Goal: Information Seeking & Learning: Learn about a topic

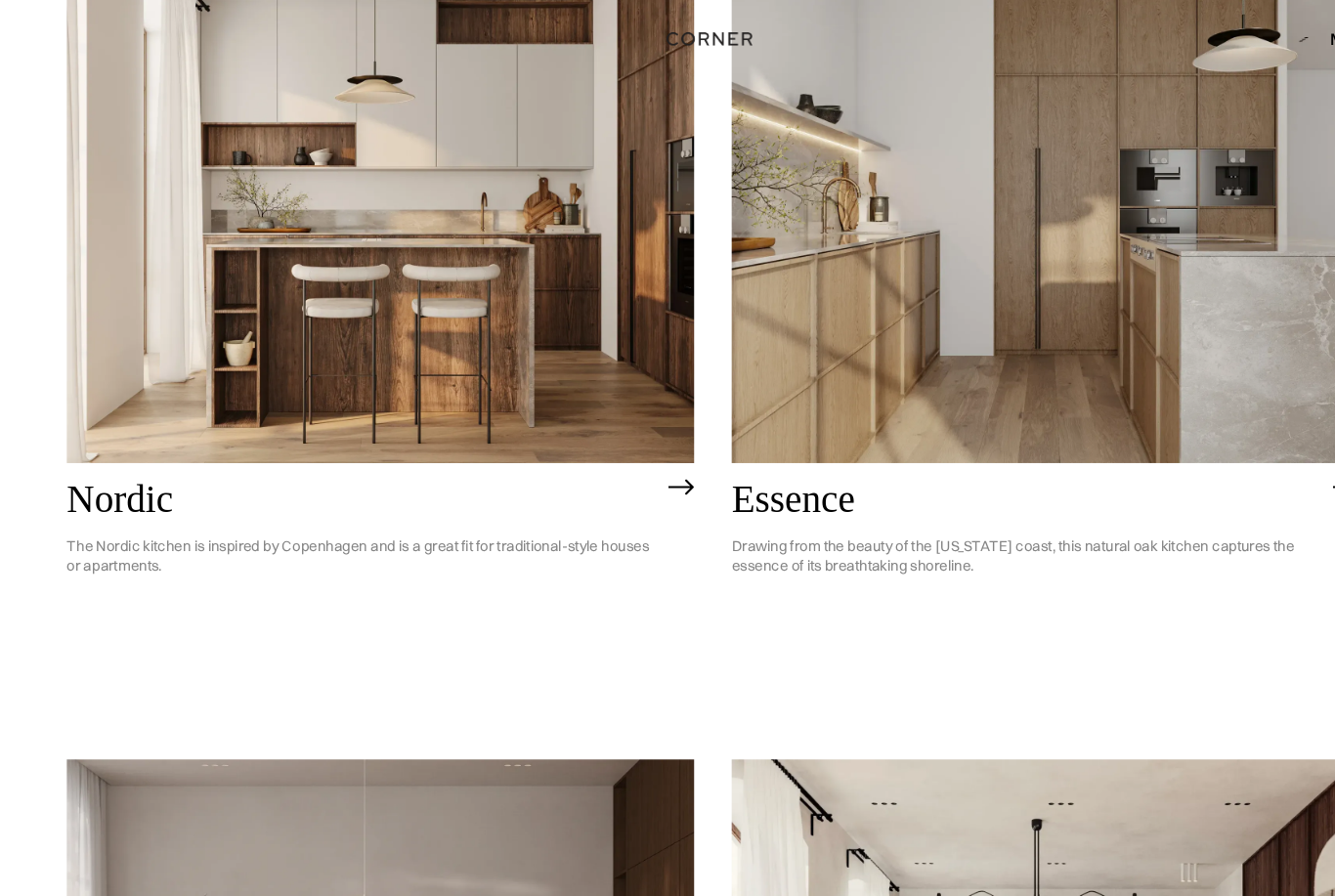
scroll to position [340, 0]
click at [404, 515] on p "The Nordic kitchen is inspired by Copenhagen and is a great fit for traditional…" at bounding box center [339, 523] width 553 height 67
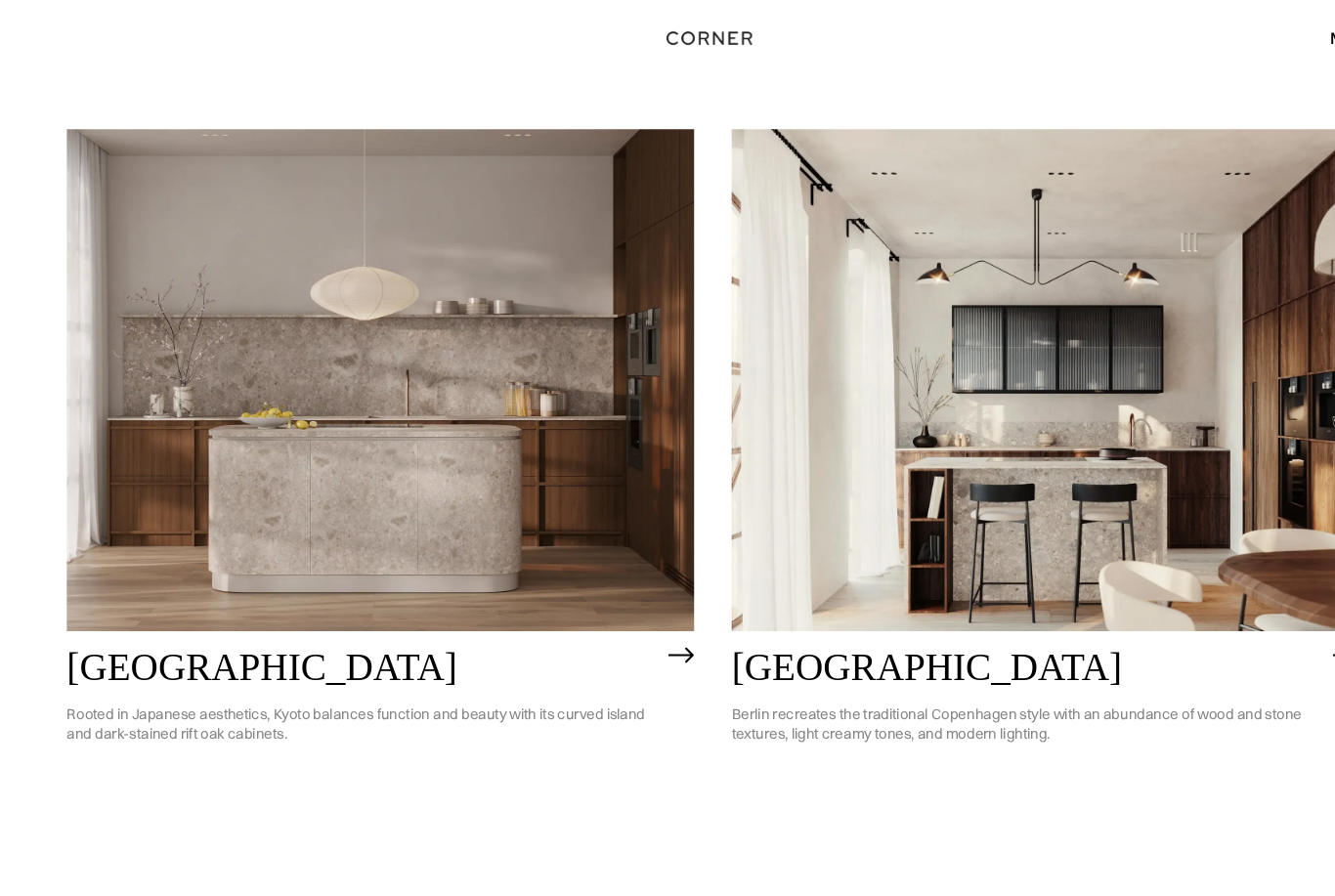
scroll to position [932, 0]
click at [383, 675] on p "Rooted in Japanese aesthetics, Kyoto balances function and beauty with its curv…" at bounding box center [339, 677] width 553 height 67
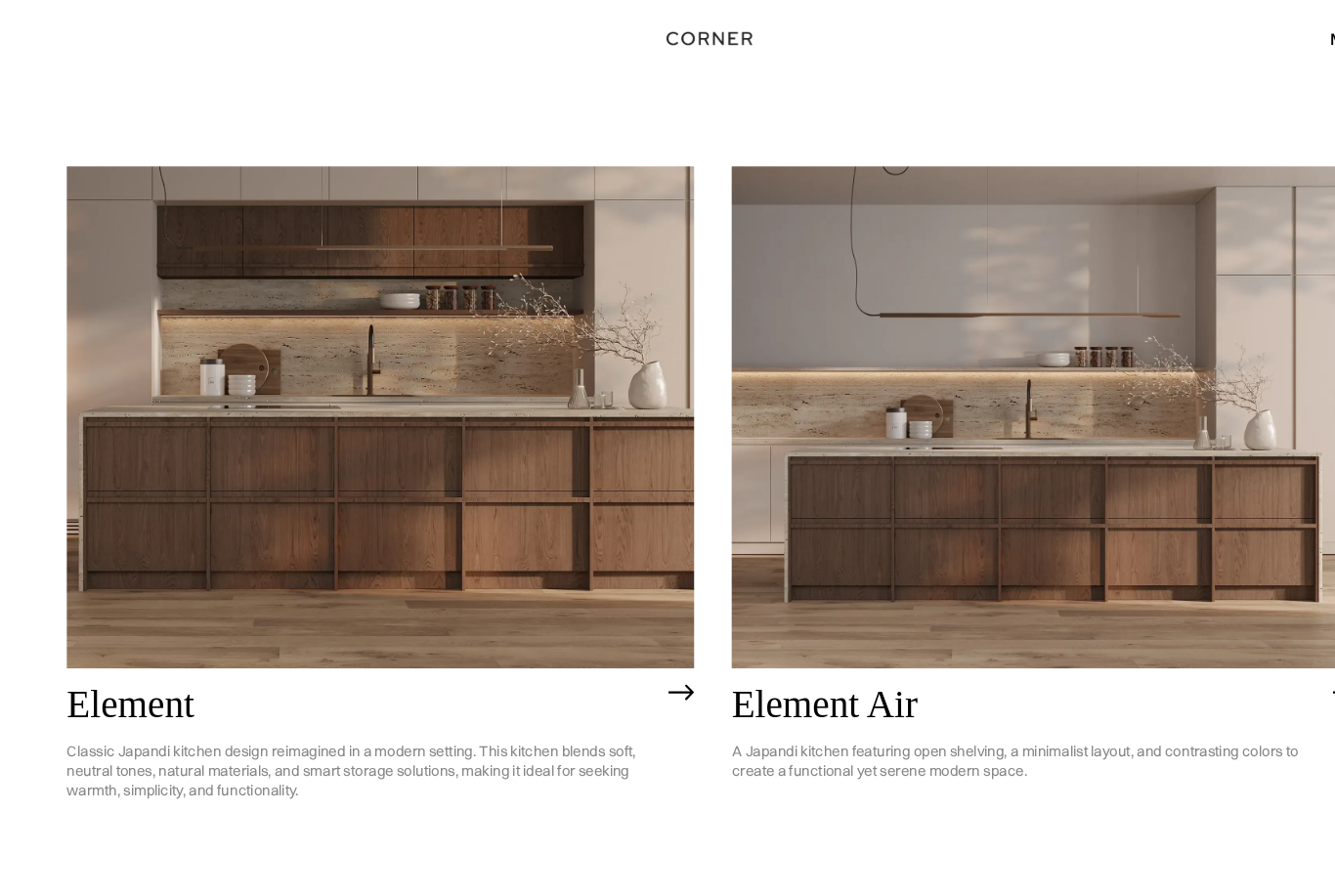
scroll to position [1646, 0]
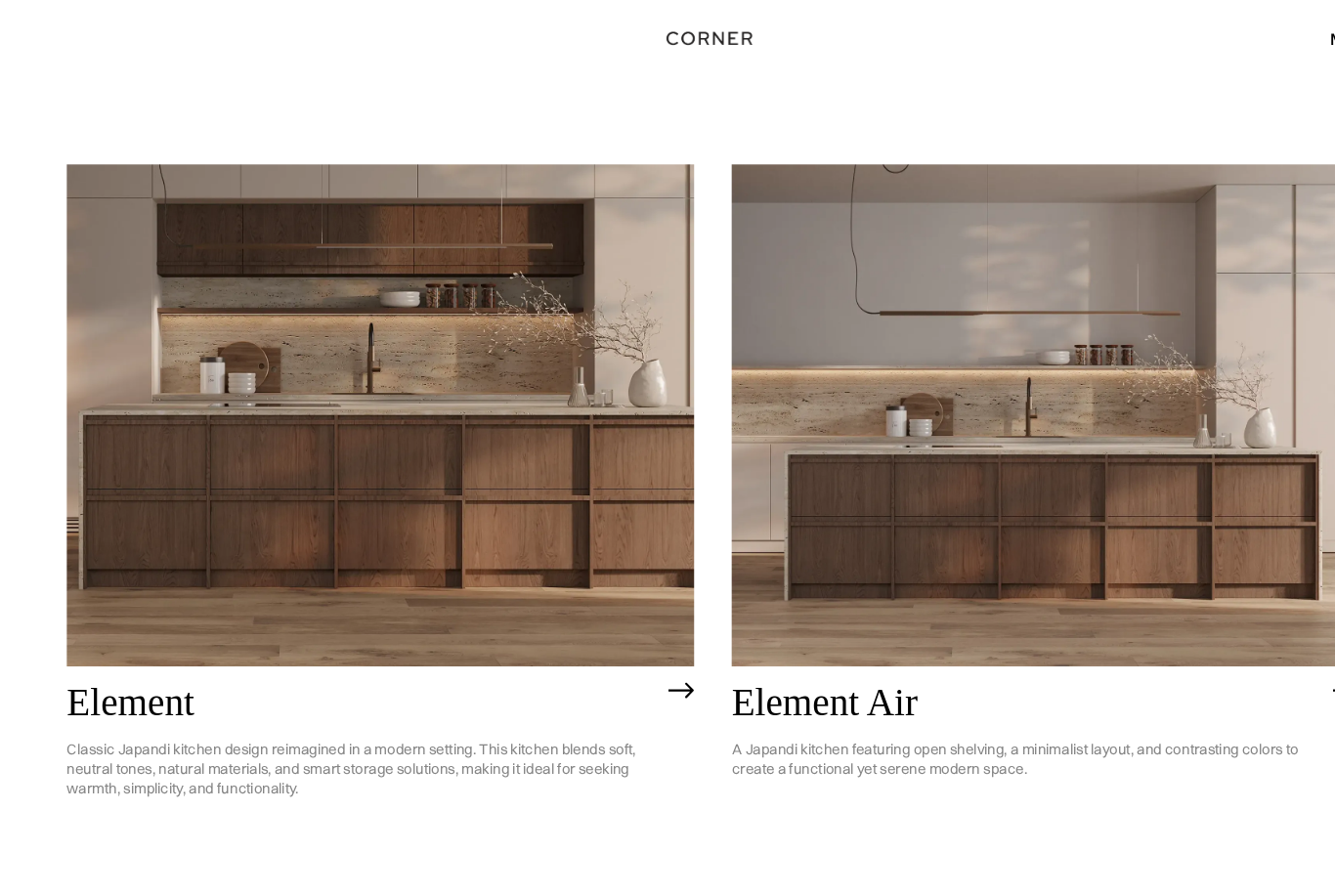
click at [488, 526] on img at bounding box center [356, 390] width 587 height 471
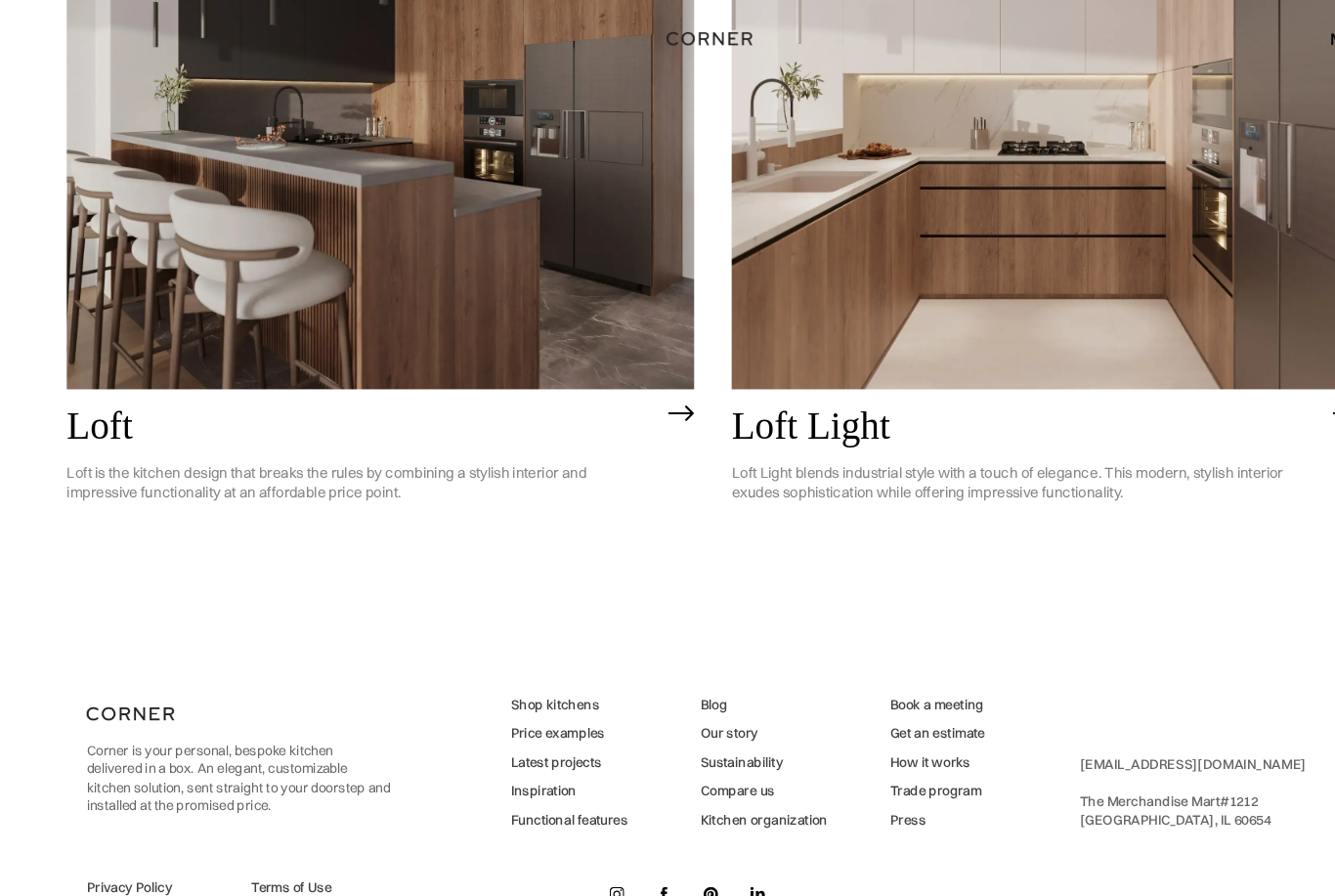
scroll to position [4917, 0]
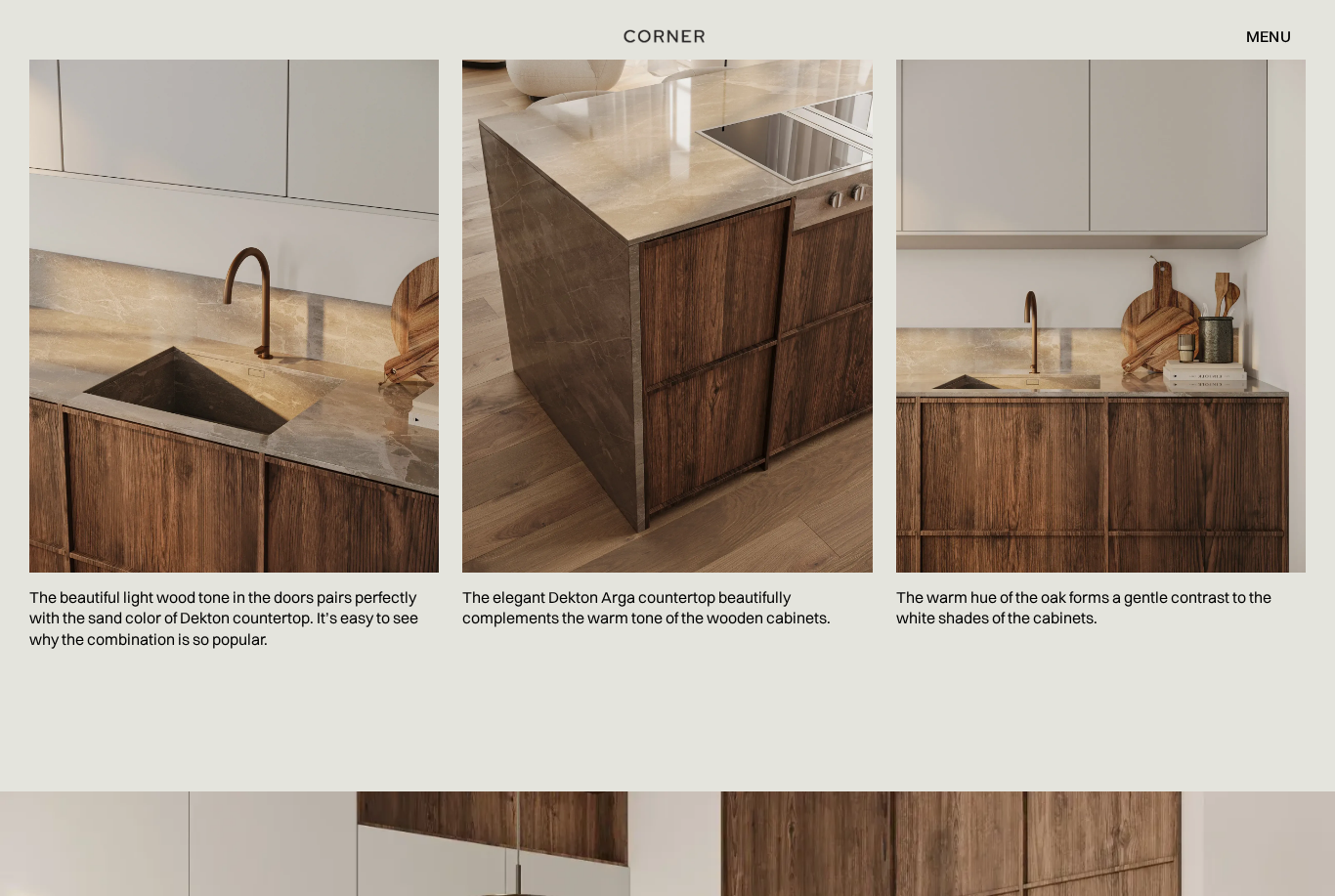
scroll to position [2921, 0]
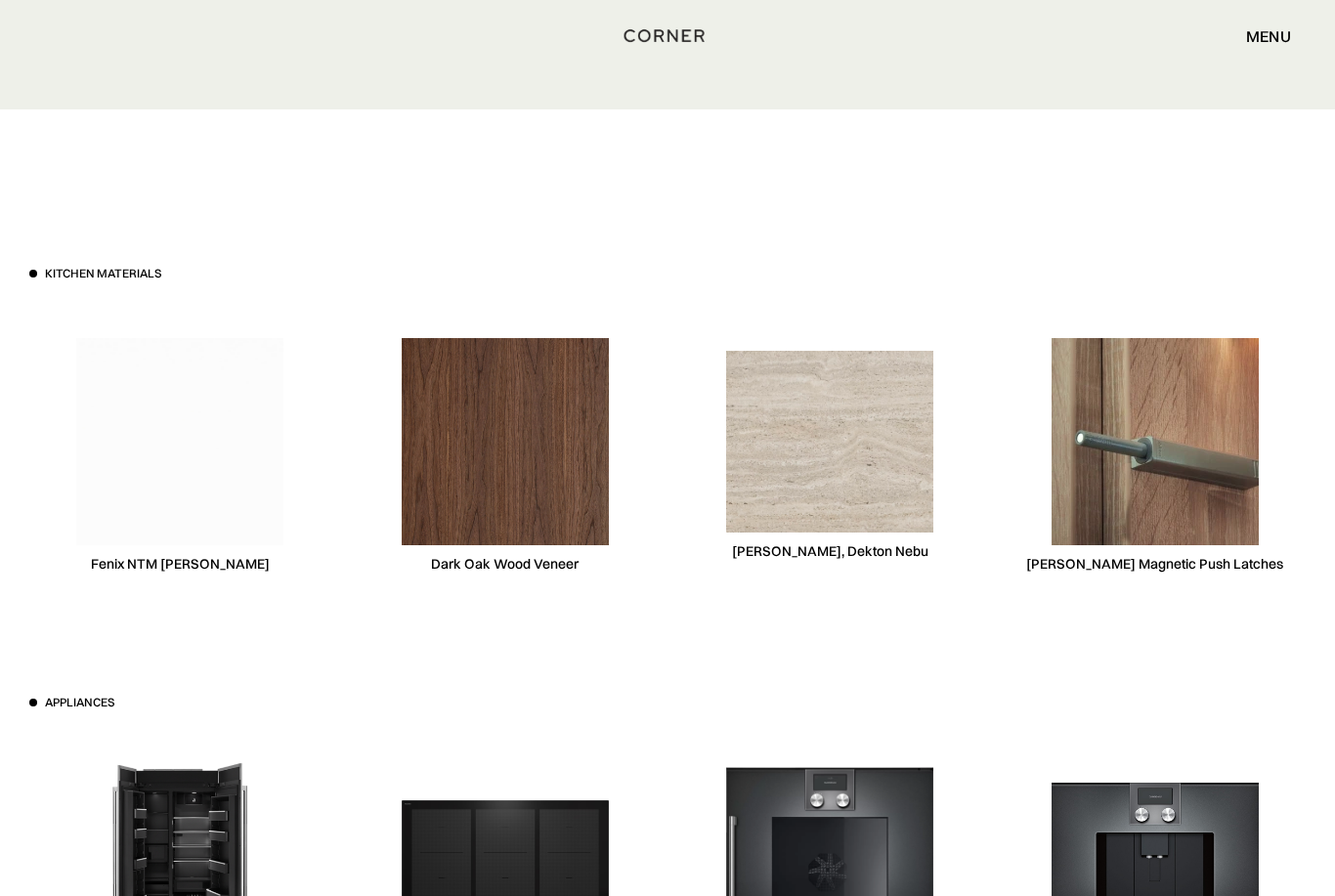
scroll to position [5817, 0]
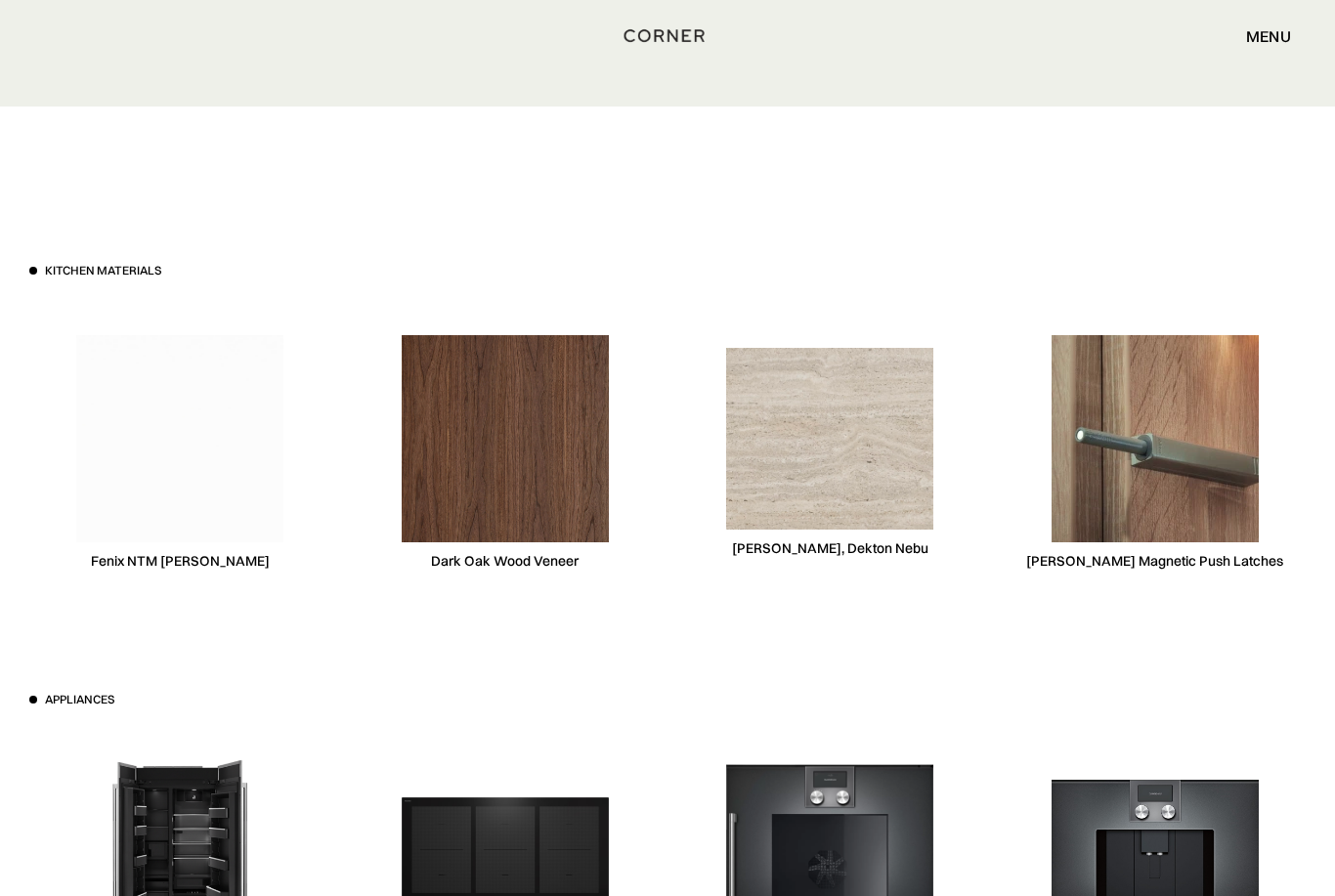
click at [531, 455] on img at bounding box center [505, 439] width 207 height 207
click at [536, 446] on img at bounding box center [505, 439] width 207 height 207
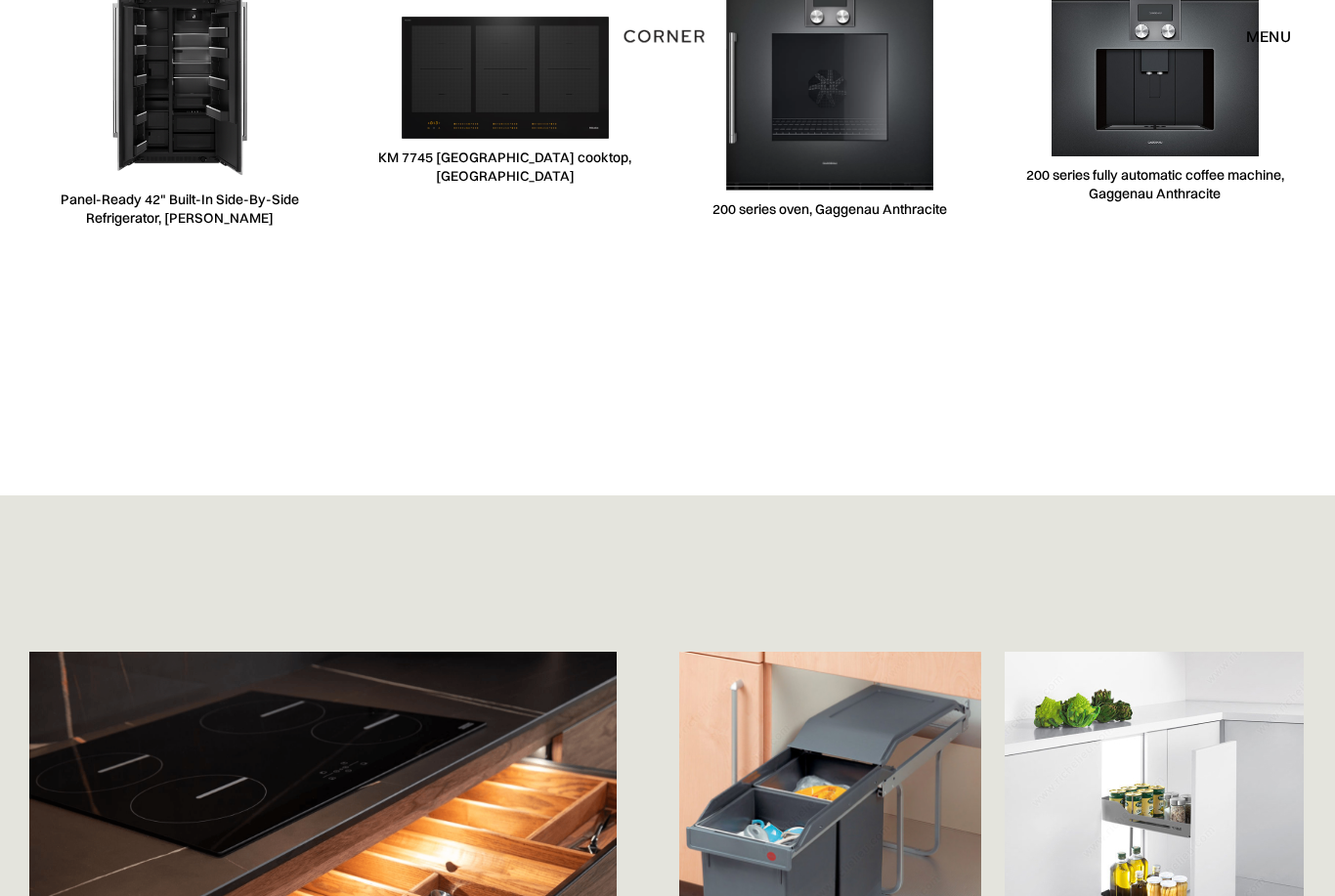
scroll to position [6572, 0]
